Goal: Task Accomplishment & Management: Use online tool/utility

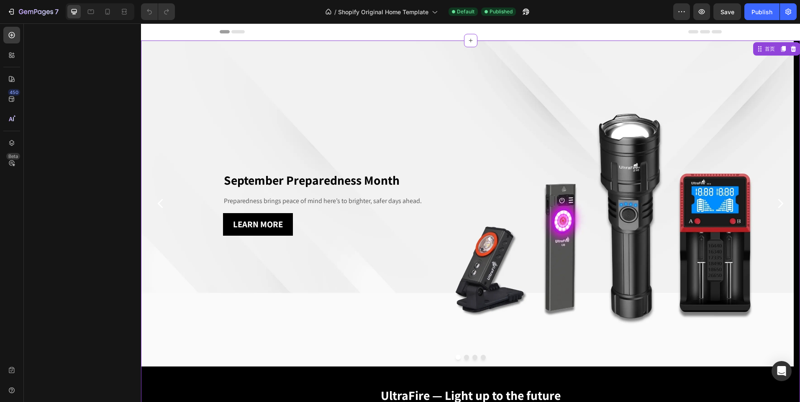
click at [464, 358] on button "Dot" at bounding box center [466, 357] width 5 height 5
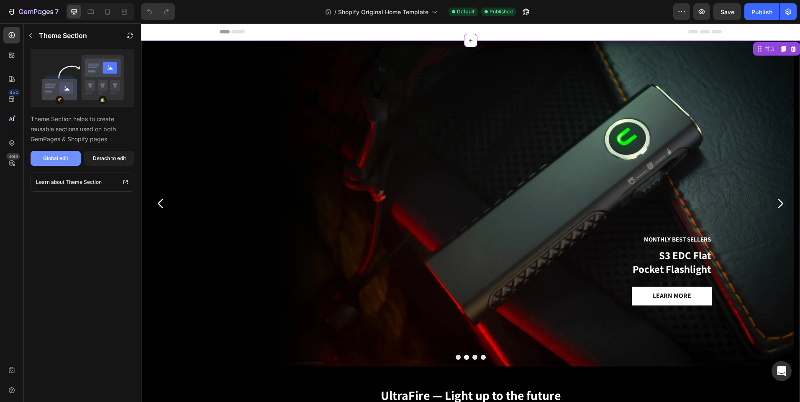
click at [42, 160] on button "Global edit" at bounding box center [56, 158] width 50 height 15
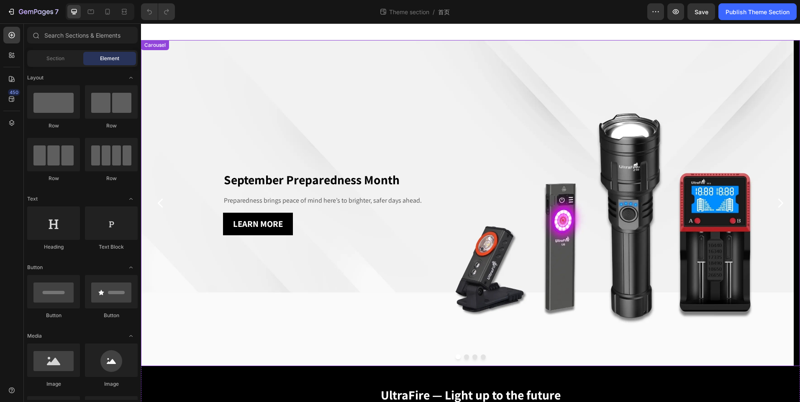
click at [464, 358] on button "Dot" at bounding box center [466, 357] width 5 height 5
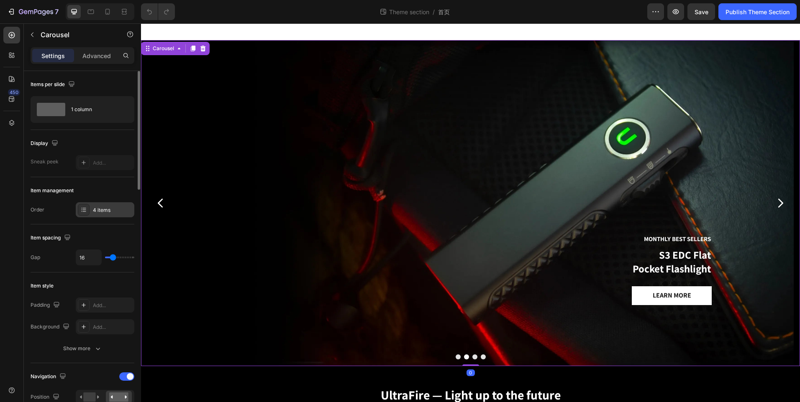
click at [96, 215] on div "4 items" at bounding box center [105, 209] width 59 height 15
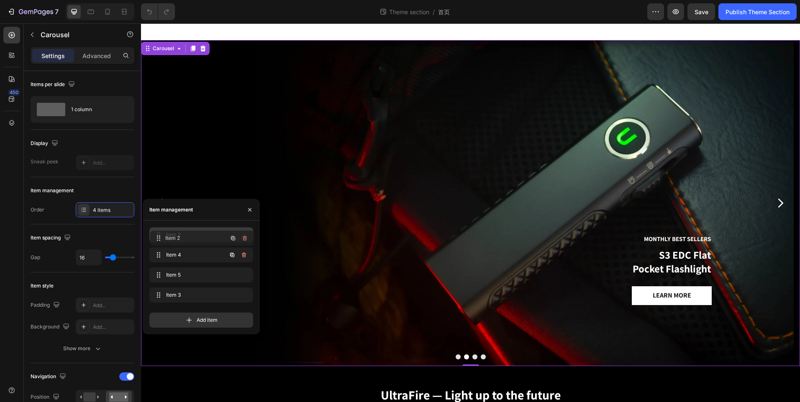
drag, startPoint x: 189, startPoint y: 254, endPoint x: 190, endPoint y: 237, distance: 16.8
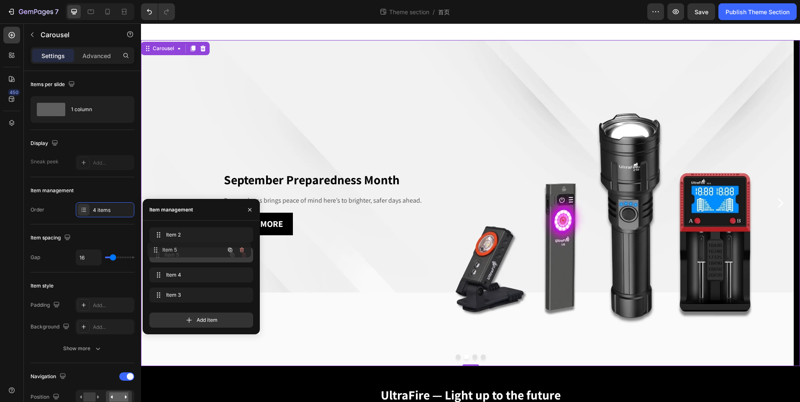
drag, startPoint x: 190, startPoint y: 237, endPoint x: 192, endPoint y: 251, distance: 14.3
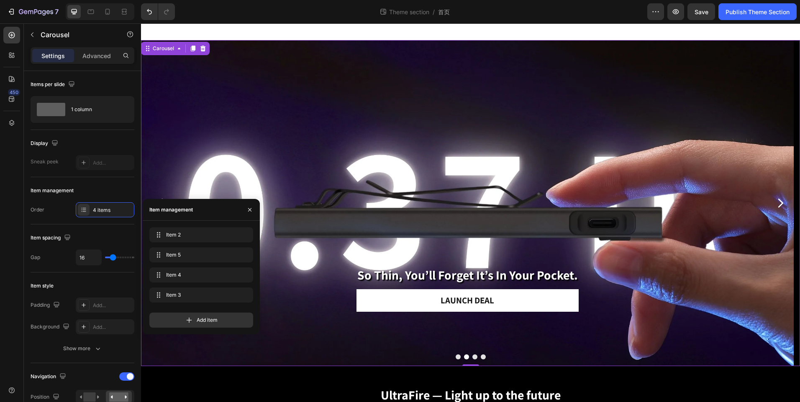
click at [472, 356] on button "Dot" at bounding box center [474, 357] width 5 height 5
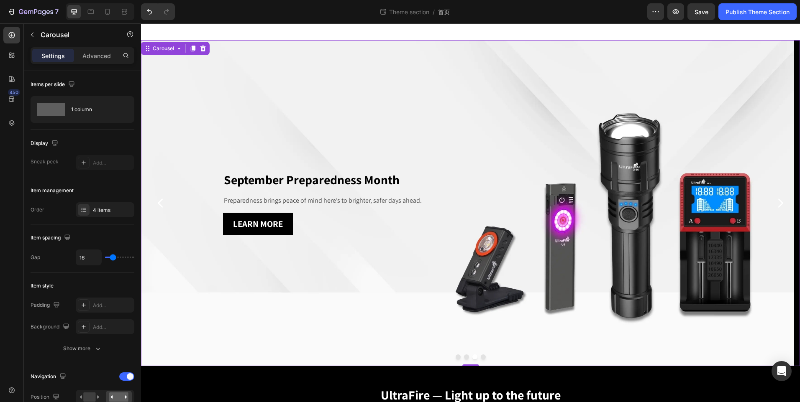
click at [481, 357] on button "Dot" at bounding box center [483, 357] width 5 height 5
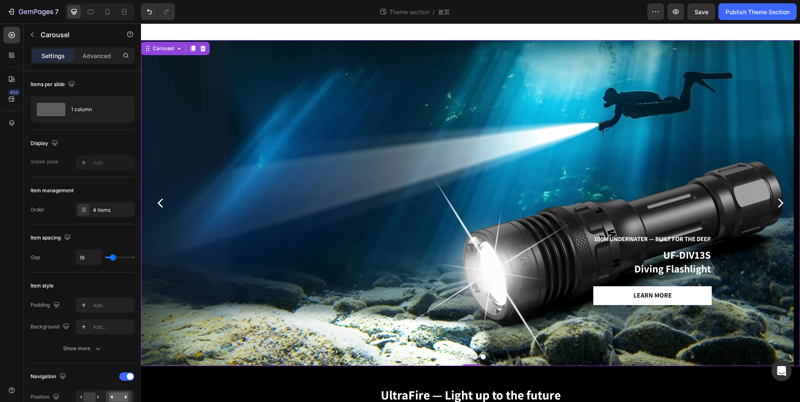
click at [456, 358] on button "Dot" at bounding box center [458, 357] width 5 height 5
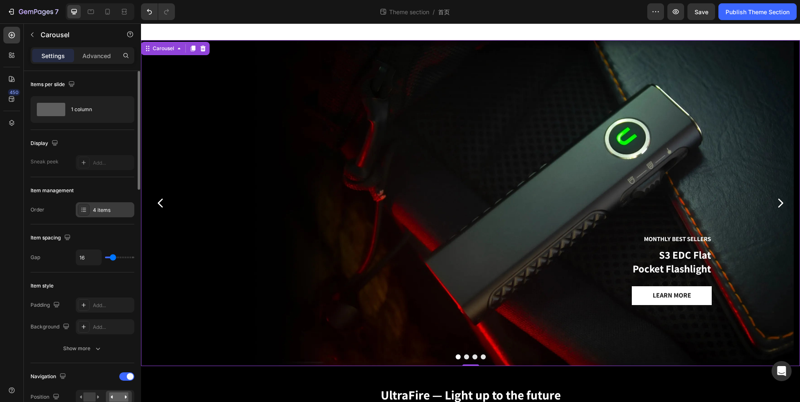
click at [85, 209] on icon at bounding box center [83, 210] width 7 height 7
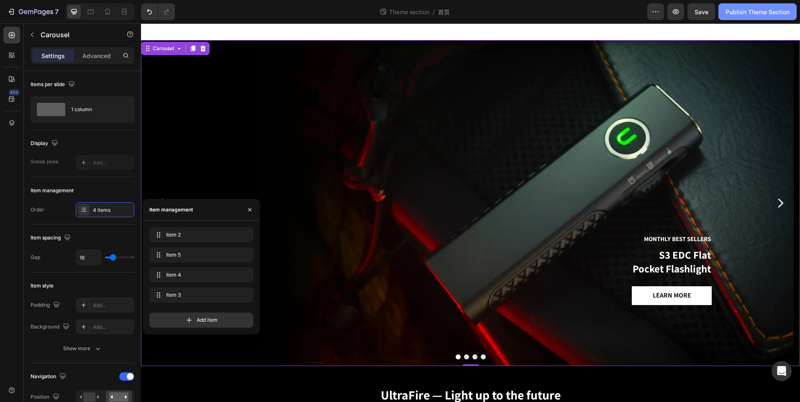
click at [746, 9] on div "Publish Theme Section" at bounding box center [757, 12] width 64 height 9
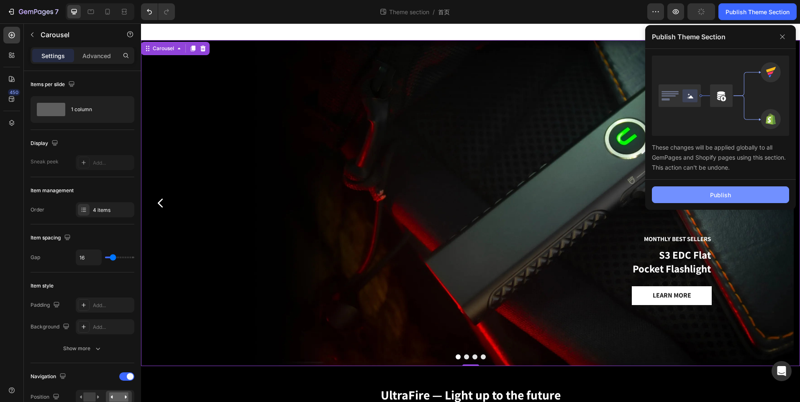
drag, startPoint x: 707, startPoint y: 185, endPoint x: 707, endPoint y: 193, distance: 8.4
click at [707, 187] on div "Publish" at bounding box center [720, 195] width 151 height 30
click at [707, 193] on button "Publish" at bounding box center [720, 195] width 137 height 17
